Goal: Information Seeking & Learning: Learn about a topic

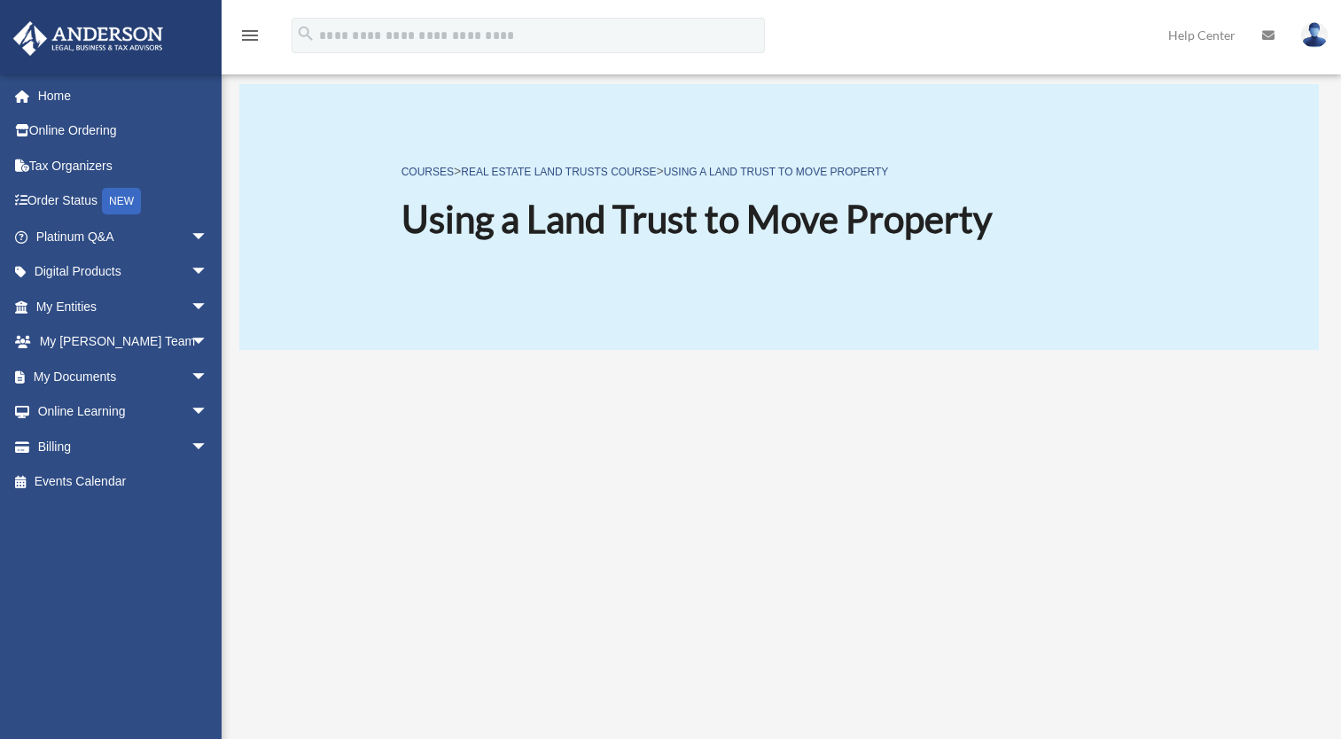
click at [272, 298] on div "COURSES > Real Estate Land Trusts Course > Using a Land Trust to Move Property …" at bounding box center [779, 217] width 1080 height 266
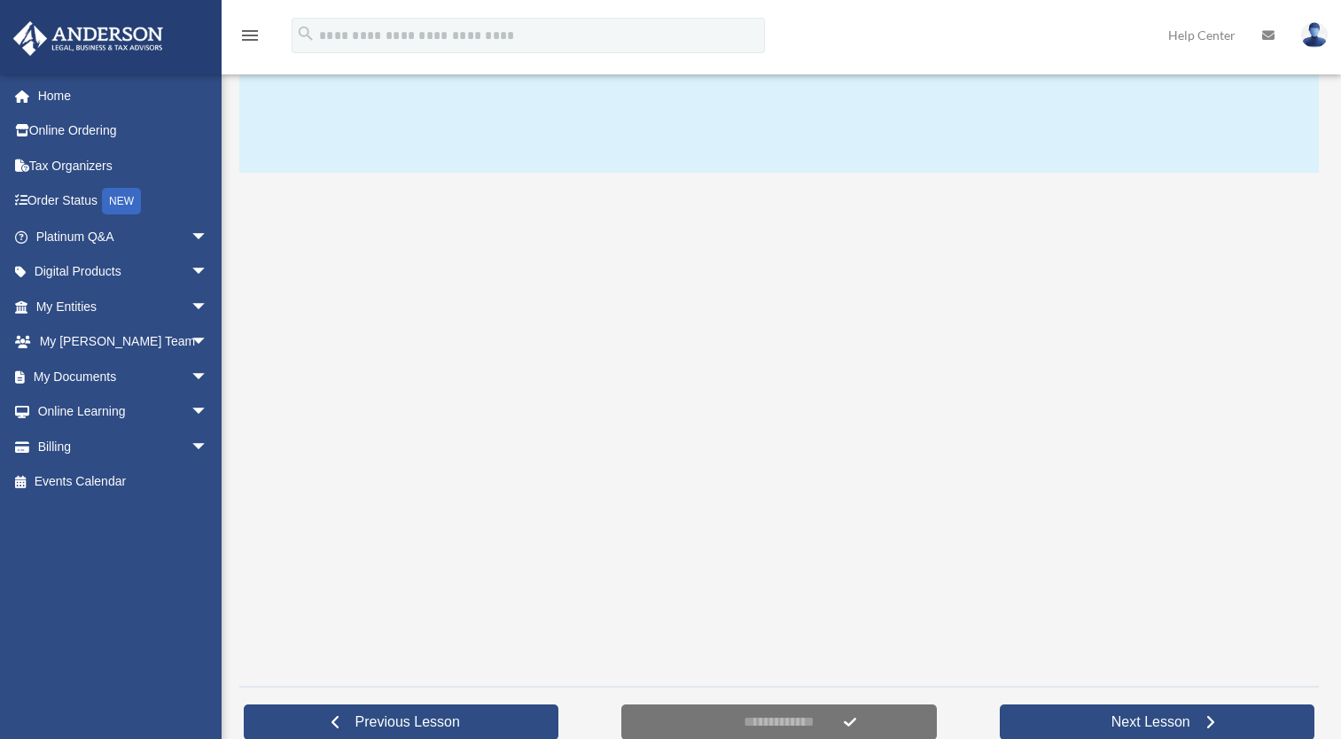
scroll to position [213, 0]
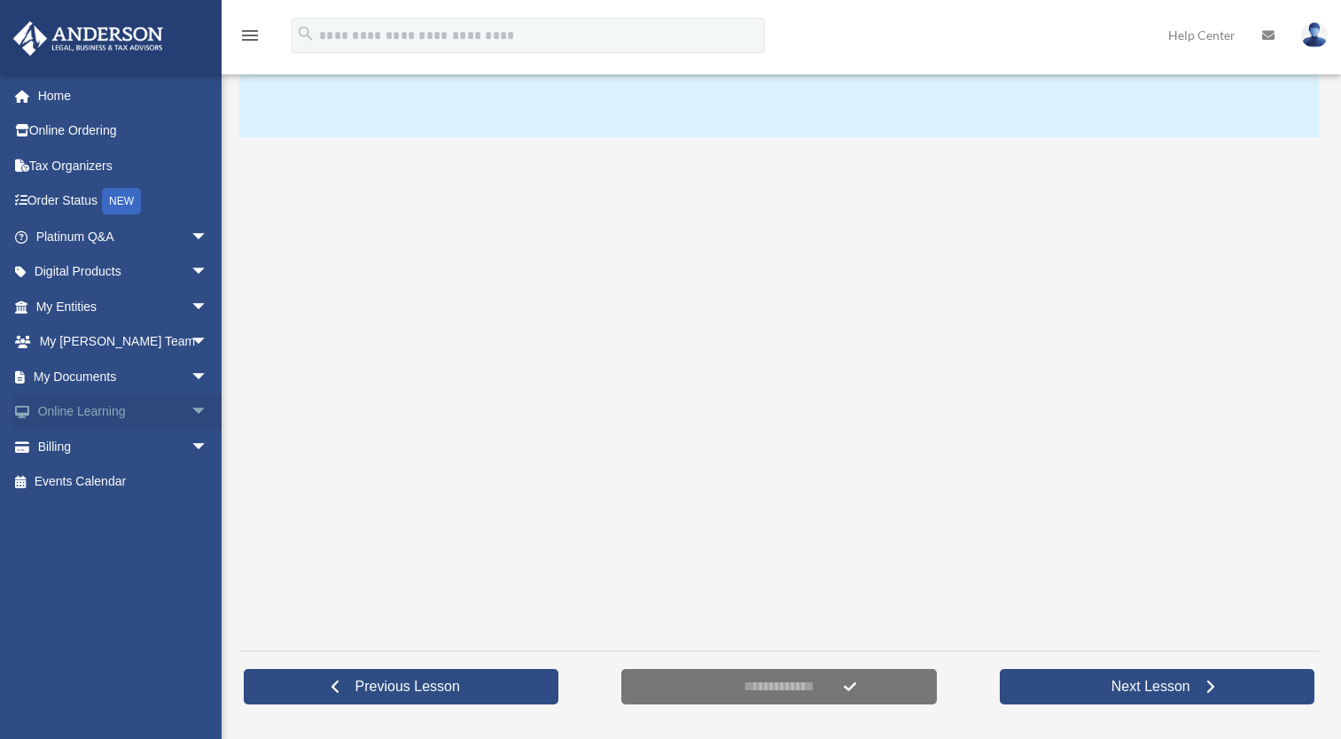
click at [100, 413] on link "Online Learning arrow_drop_down" at bounding box center [123, 412] width 223 height 35
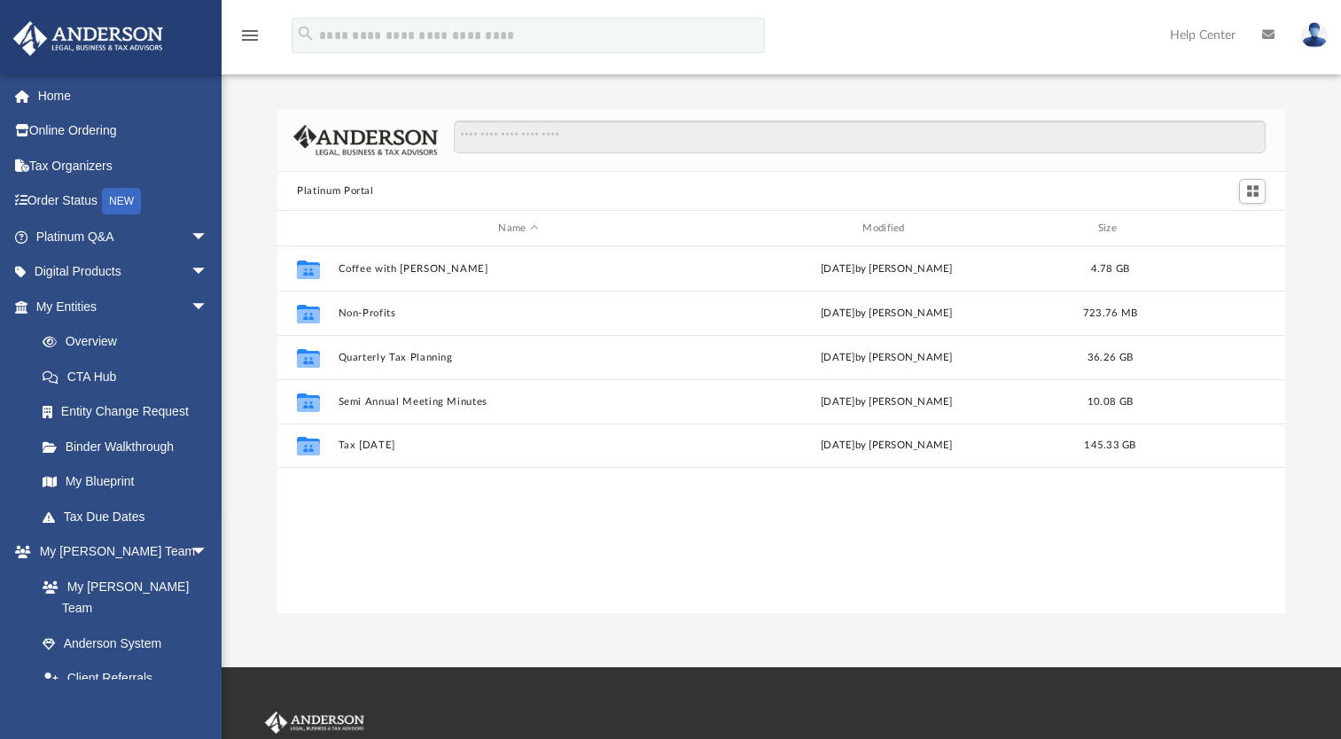
scroll to position [389, 995]
click at [191, 305] on span "arrow_drop_down" at bounding box center [208, 307] width 35 height 36
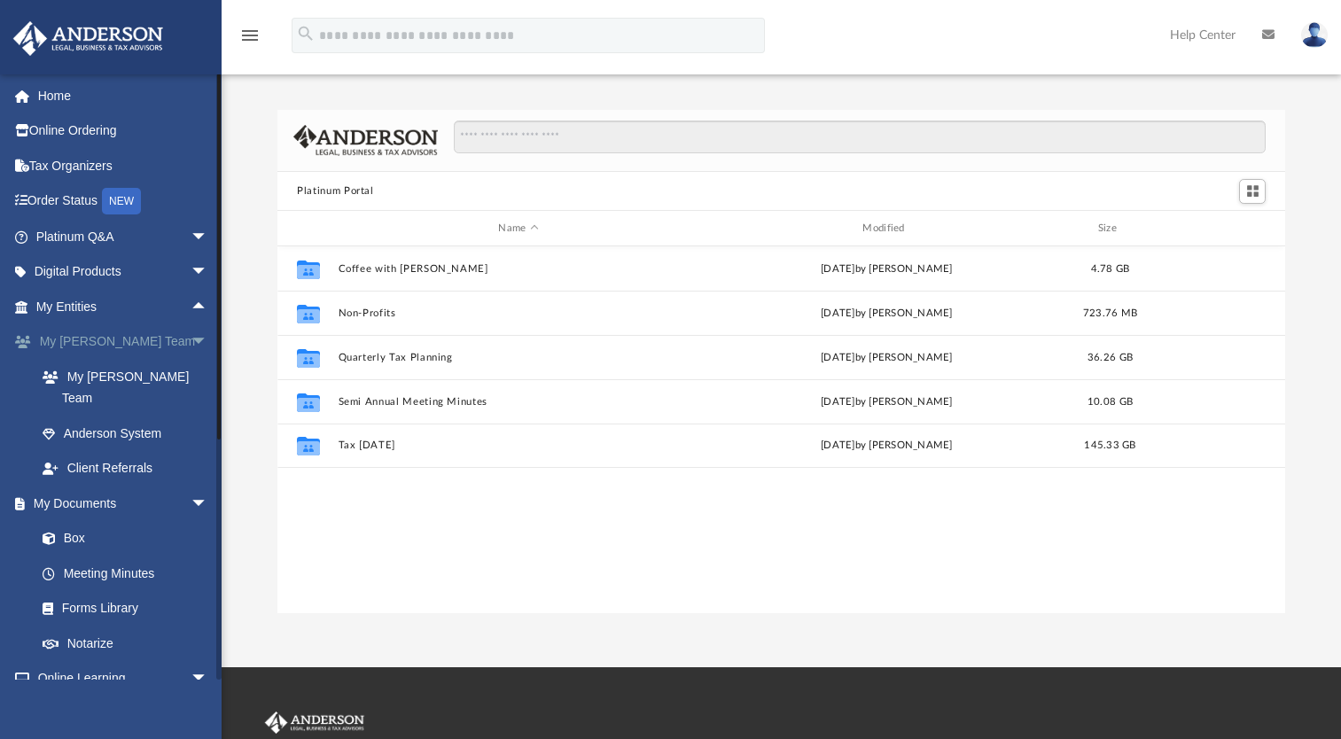
click at [191, 340] on span "arrow_drop_down" at bounding box center [208, 342] width 35 height 36
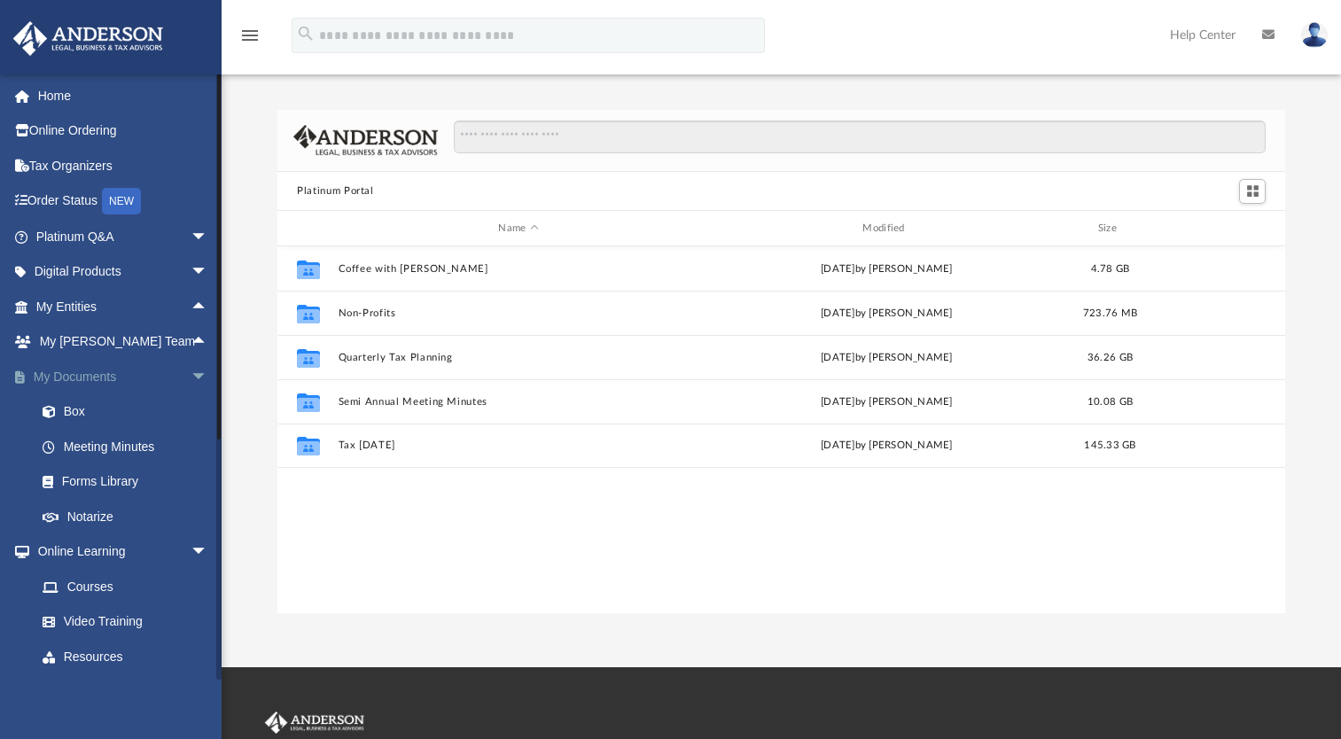
click at [191, 371] on span "arrow_drop_down" at bounding box center [208, 377] width 35 height 36
click at [101, 444] on link "Courses" at bounding box center [130, 446] width 210 height 35
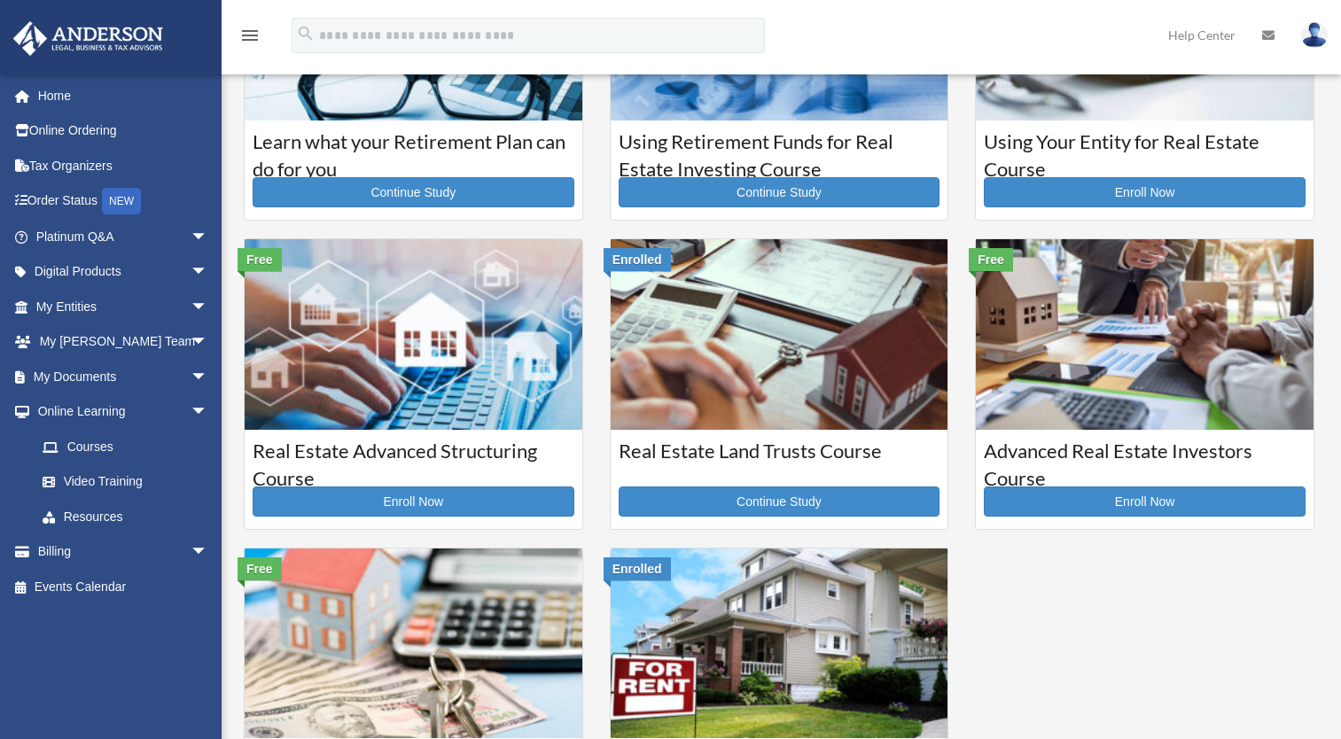
scroll to position [177, 0]
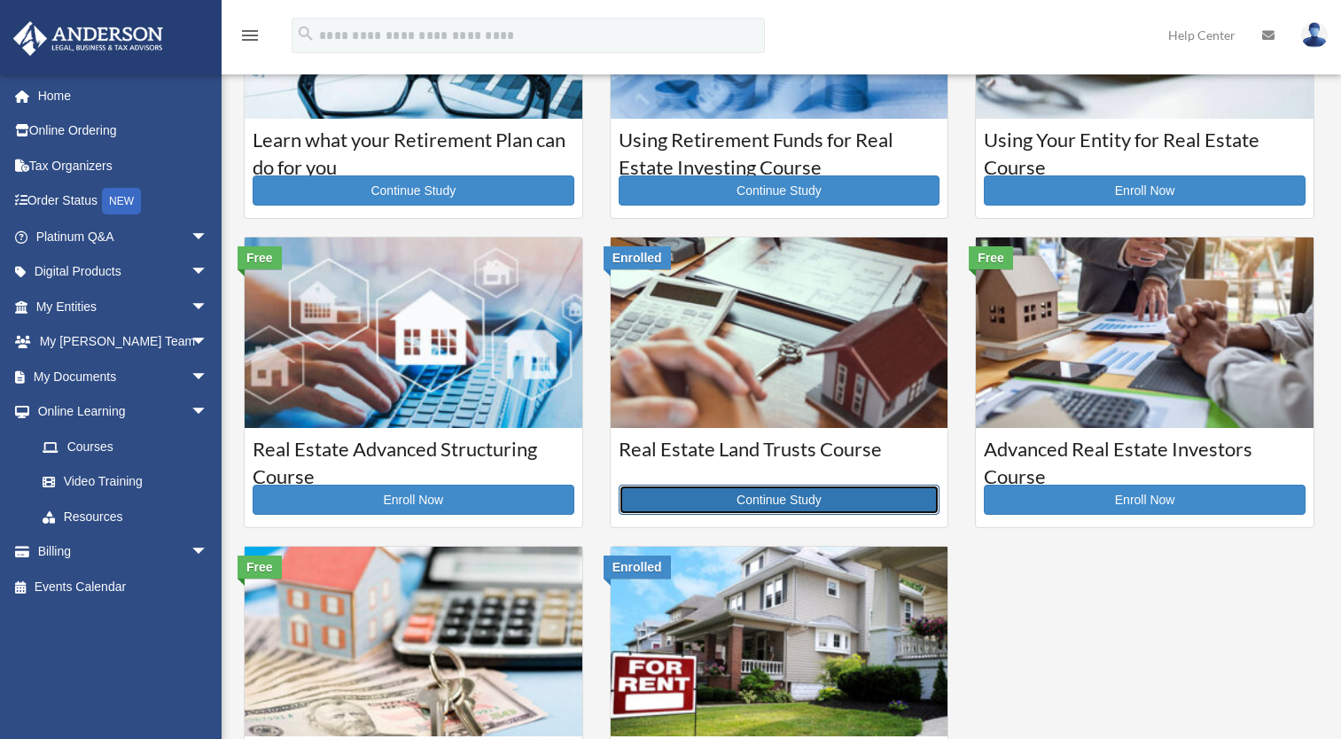
click at [776, 502] on link "Continue Study" at bounding box center [780, 500] width 322 height 30
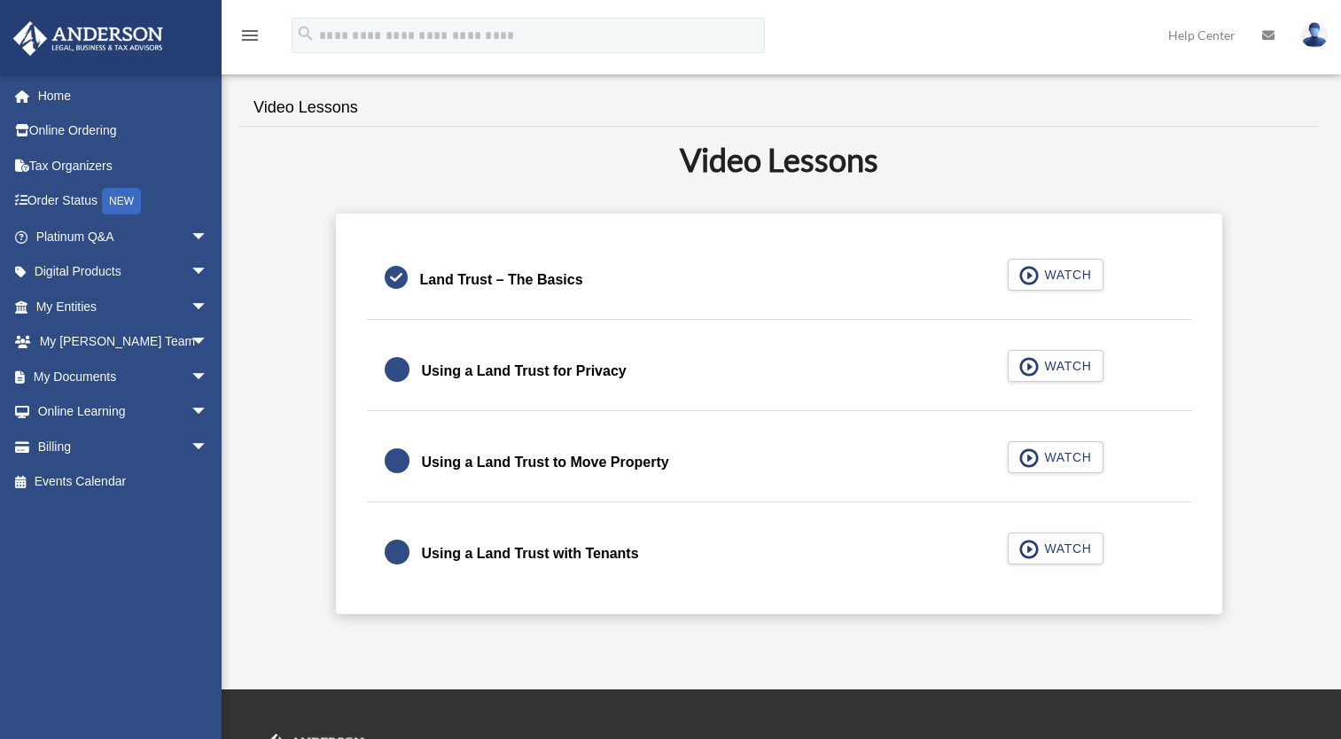
scroll to position [319, 0]
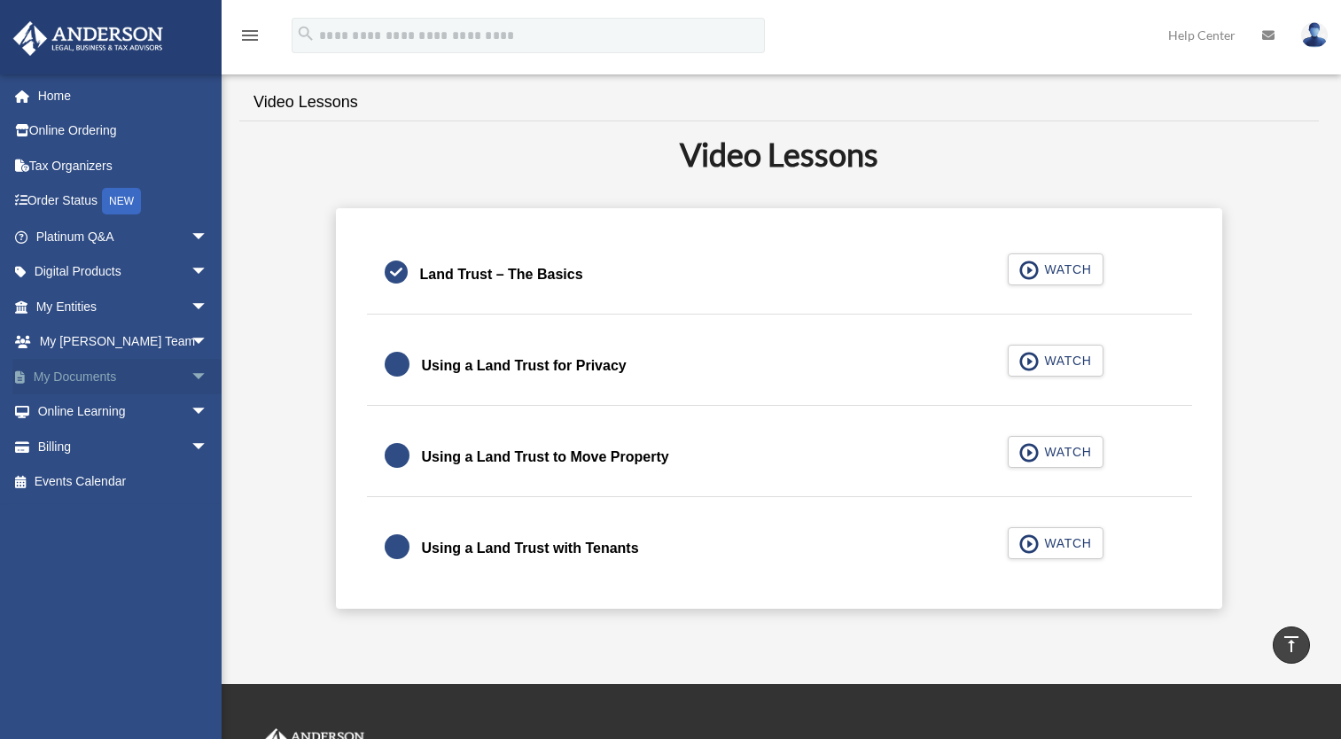
click at [191, 370] on span "arrow_drop_down" at bounding box center [208, 377] width 35 height 36
